Goal: Information Seeking & Learning: Understand process/instructions

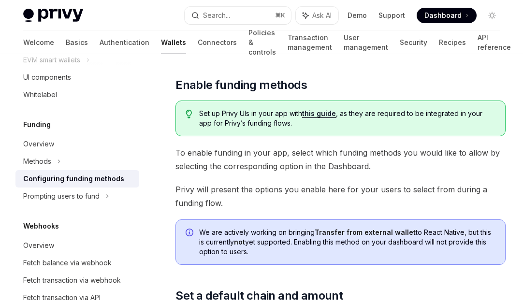
scroll to position [360, 0]
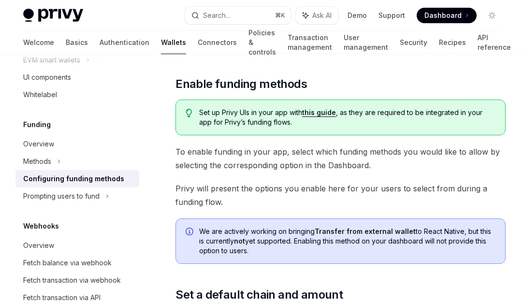
click at [201, 156] on span "To enable funding in your app, select which funding methods you would like to a…" at bounding box center [340, 158] width 330 height 27
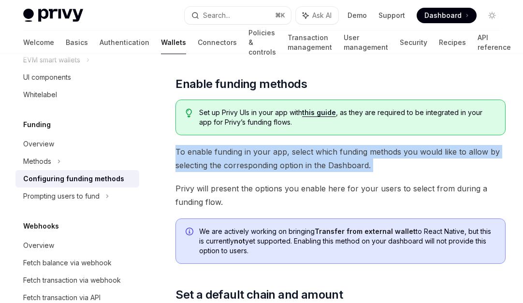
click at [201, 156] on span "To enable funding in your app, select which funding methods you would like to a…" at bounding box center [340, 158] width 330 height 27
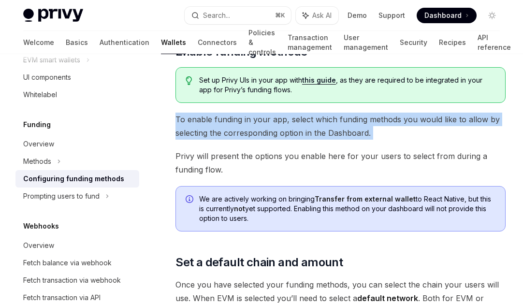
scroll to position [405, 0]
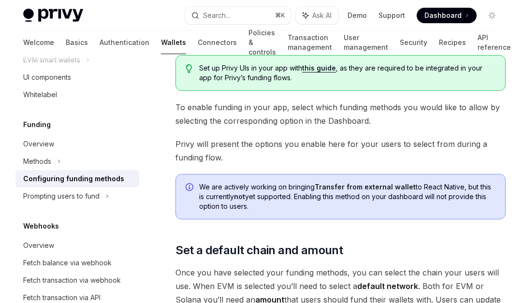
click at [201, 156] on span "Privy will present the options you enable here for your users to select from du…" at bounding box center [340, 150] width 330 height 27
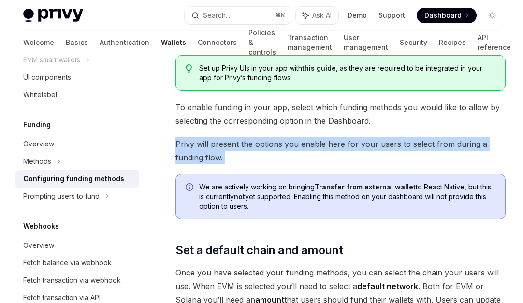
click at [201, 156] on span "Privy will present the options you enable here for your users to select from du…" at bounding box center [340, 150] width 330 height 27
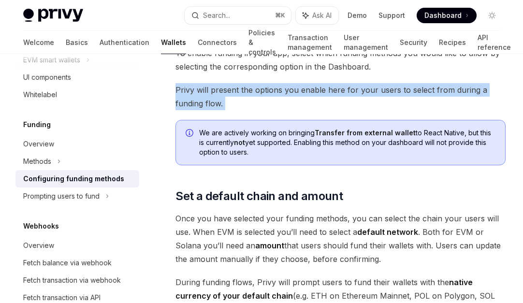
scroll to position [458, 0]
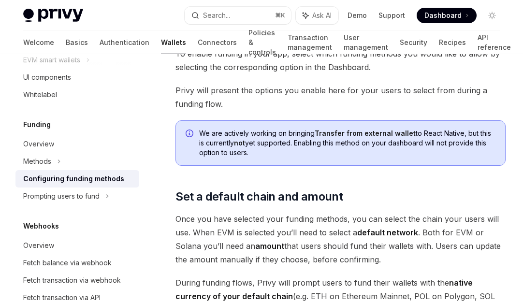
click at [201, 156] on span "We are actively working on bringing Transfer from external wallet to React Nati…" at bounding box center [347, 142] width 296 height 29
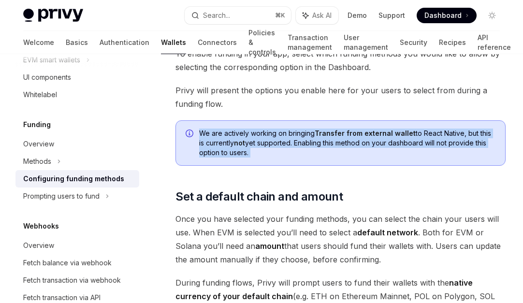
click at [201, 156] on span "We are actively working on bringing Transfer from external wallet to React Nati…" at bounding box center [347, 142] width 296 height 29
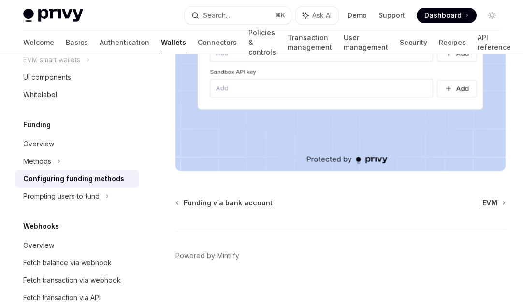
scroll to position [1036, 0]
